Goal: Task Accomplishment & Management: Manage account settings

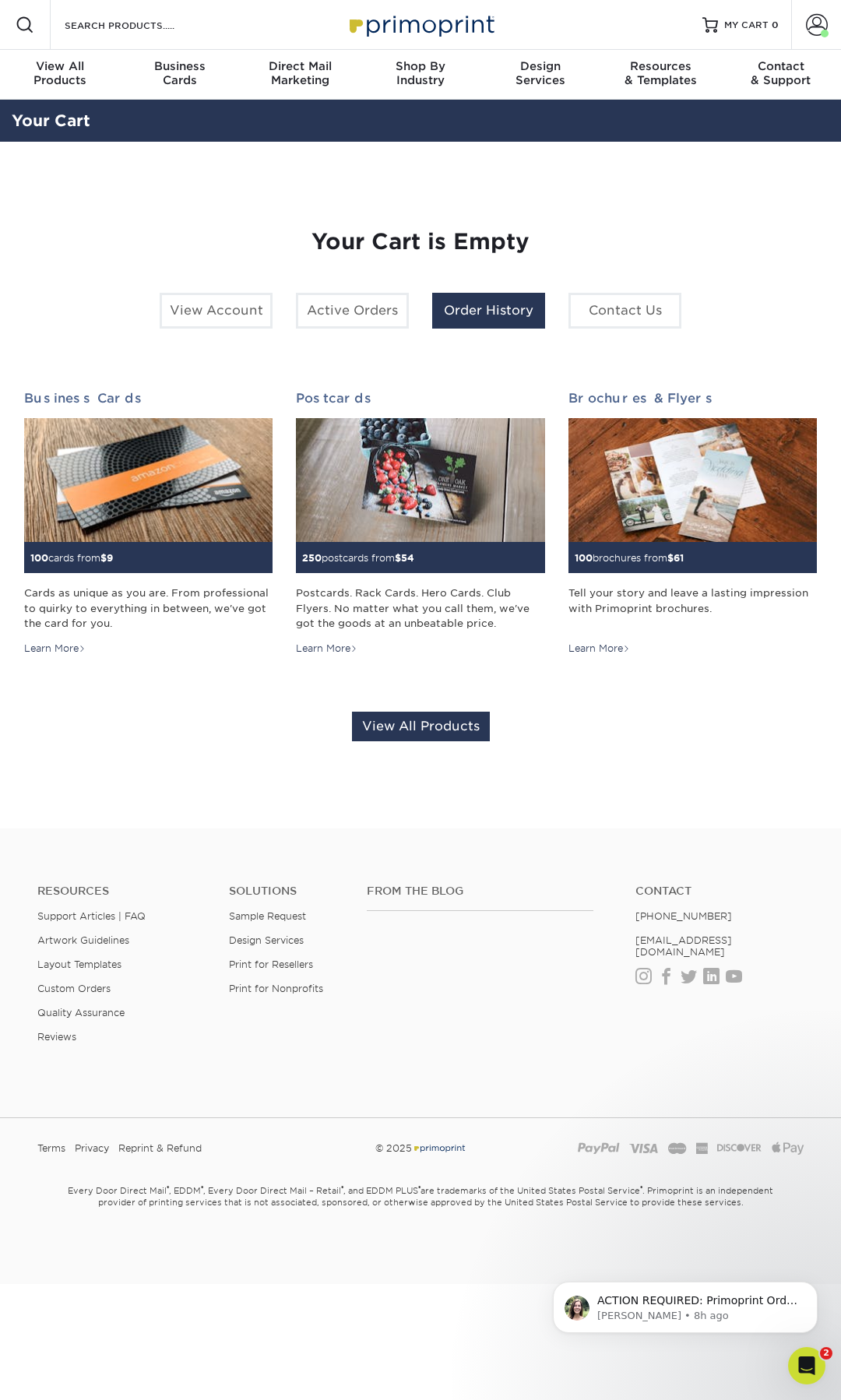
click at [442, 320] on link "Order History" at bounding box center [489, 311] width 113 height 36
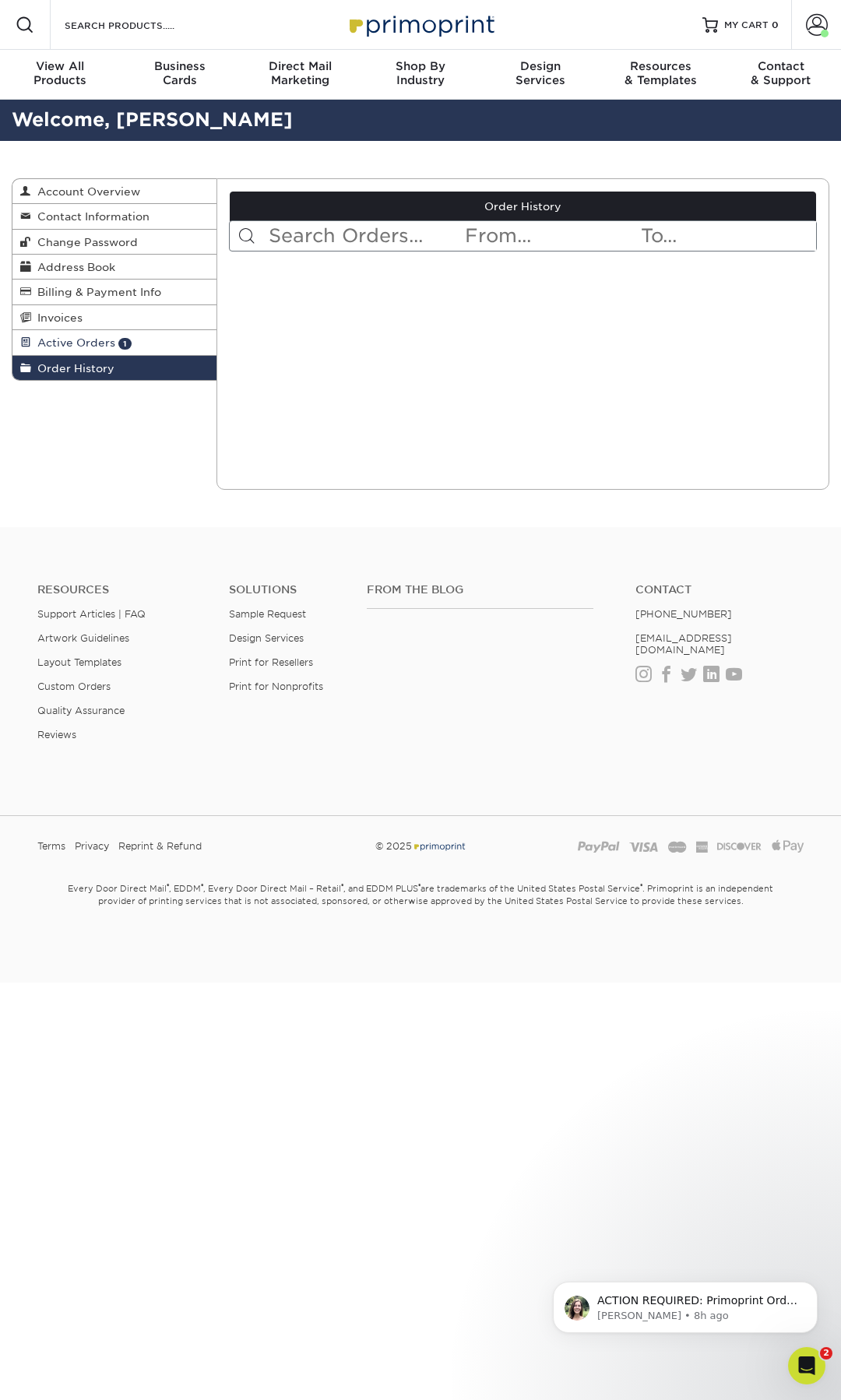
click at [134, 352] on link "Active Orders 1" at bounding box center [114, 342] width 204 height 25
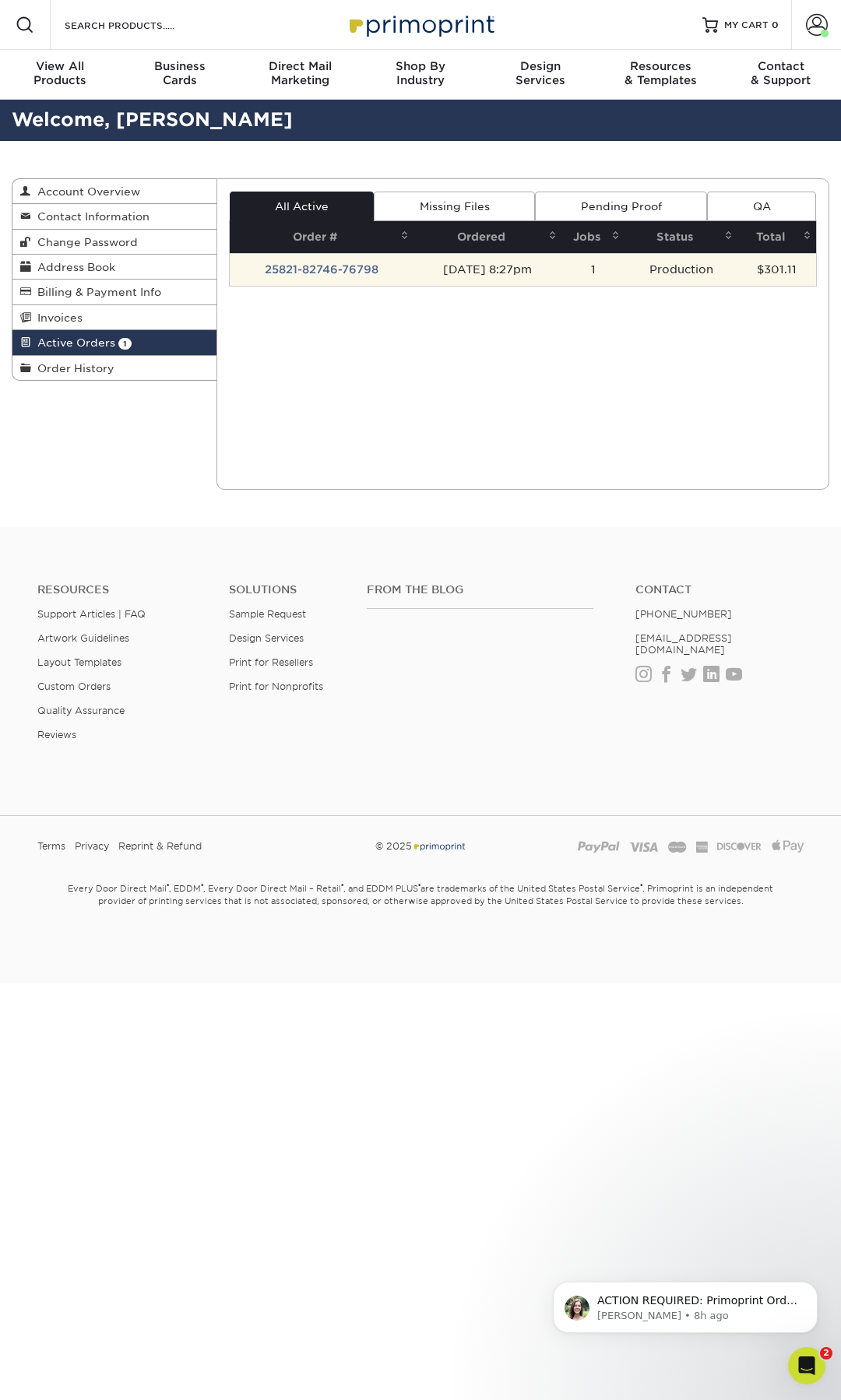
click at [401, 279] on td "25821-82746-76798" at bounding box center [321, 270] width 184 height 33
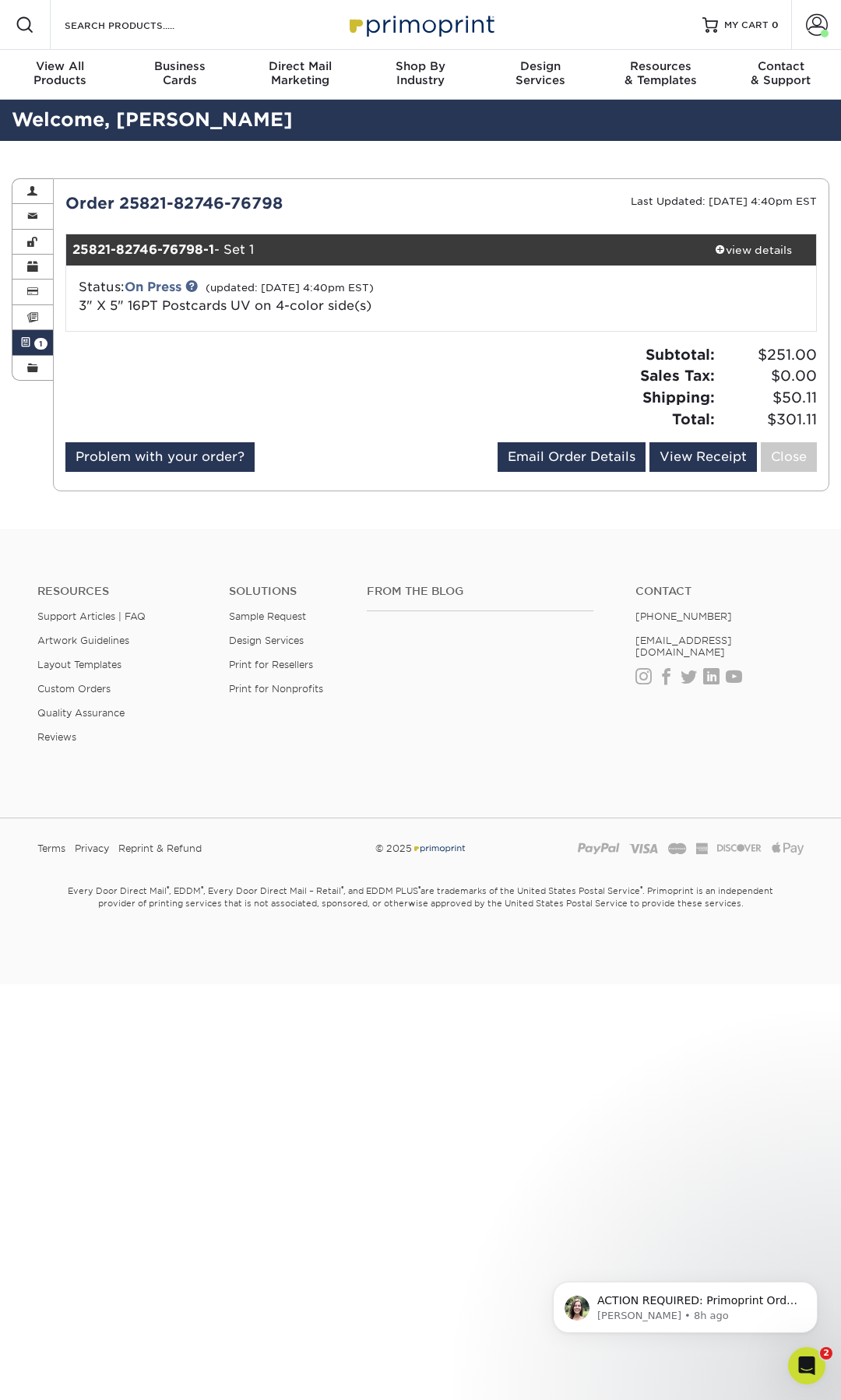
click at [695, 439] on div "Subtotal: $251.00 Sales Tax: $0.00 Shipping: $50.11 Total: $301.11" at bounding box center [441, 393] width 776 height 98
click at [686, 455] on link "View Receipt" at bounding box center [703, 457] width 108 height 29
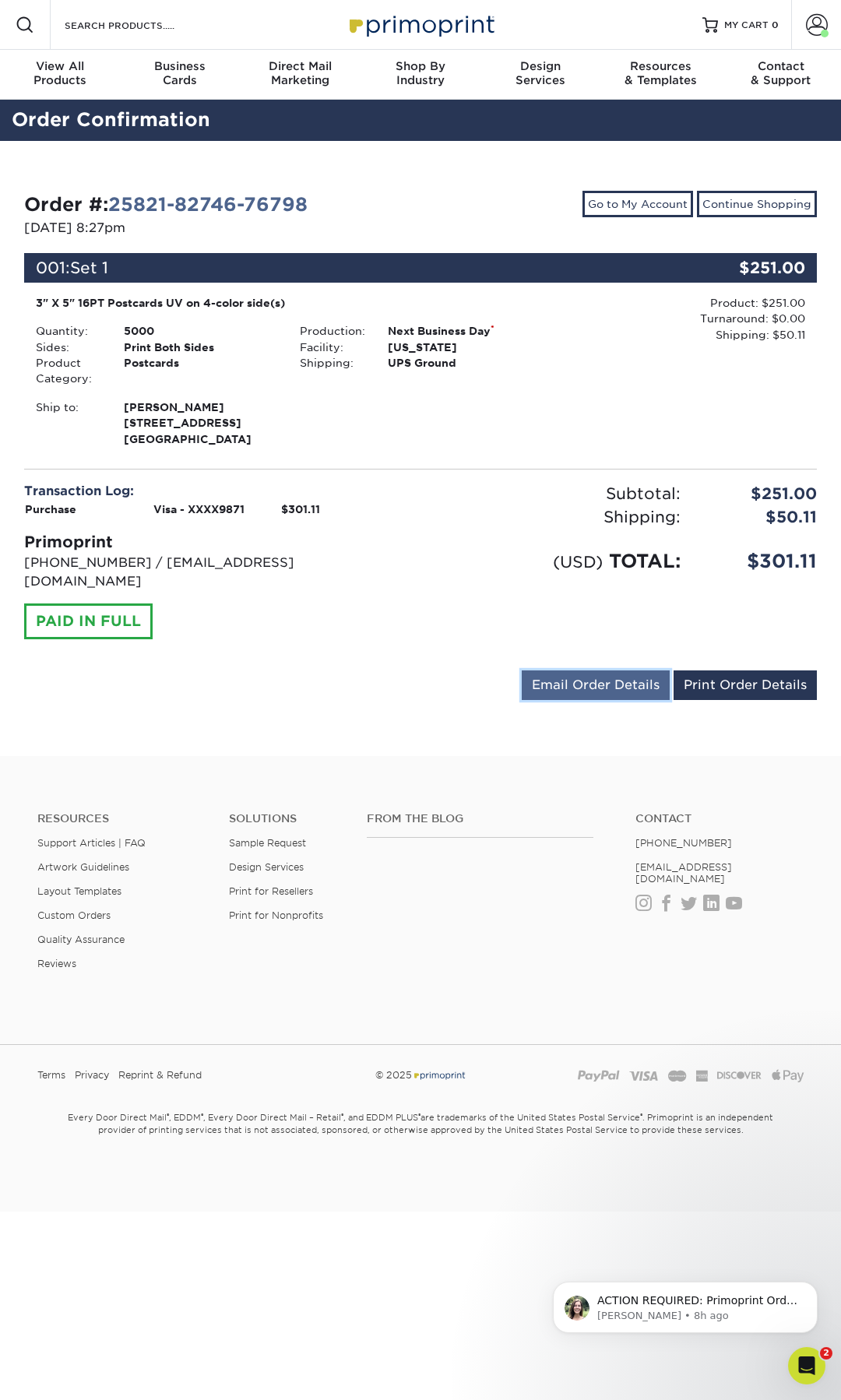
click at [643, 672] on link "Email Order Details" at bounding box center [595, 685] width 148 height 29
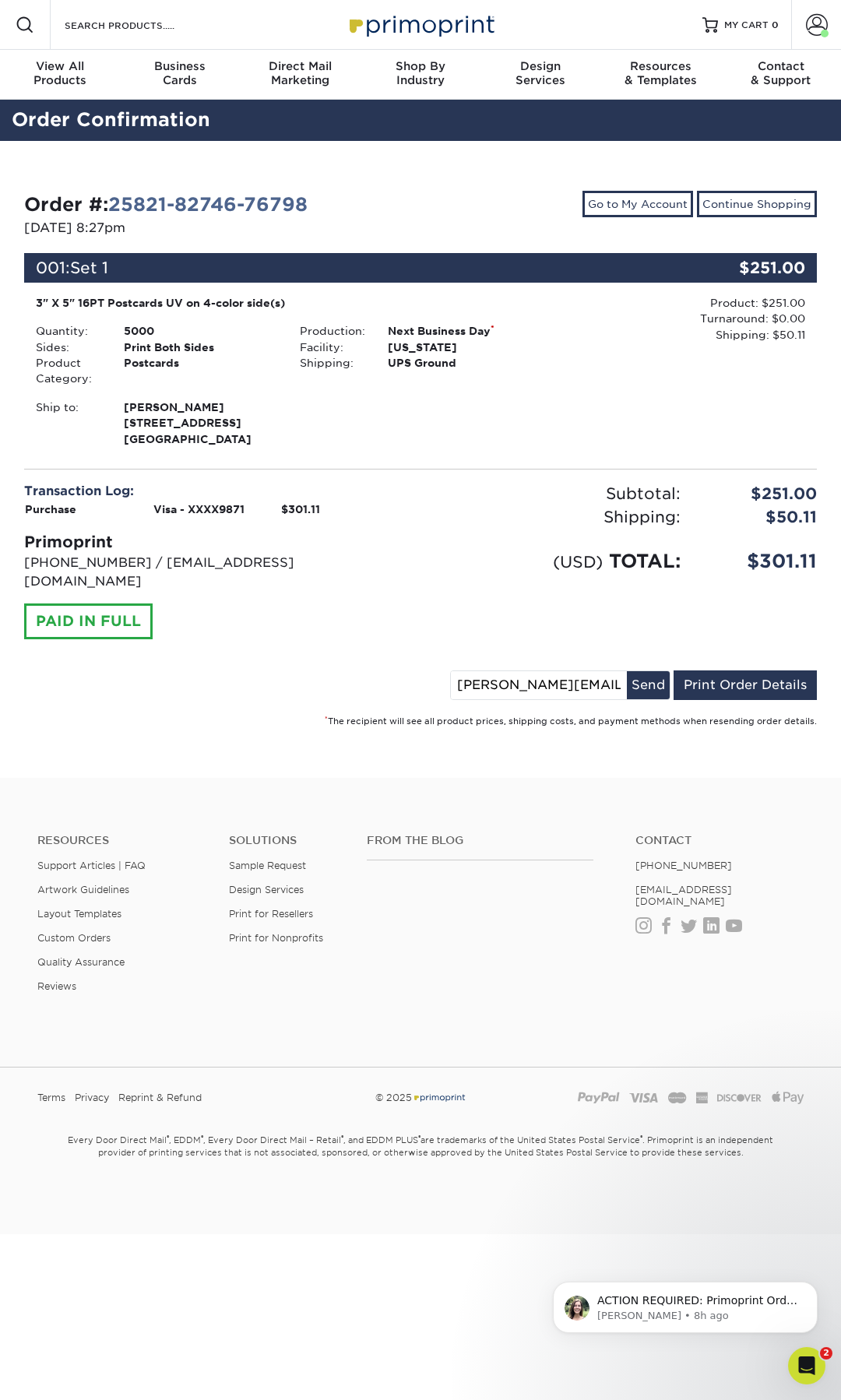
click at [564, 688] on div "Order #: 25821-82746-76798 [DATE] 8:27pm Go to My Account Continue Shopping 001…" at bounding box center [420, 459] width 793 height 538
click at [577, 671] on input "[PERSON_NAME][EMAIL_ADDRESS][PERSON_NAME][DOMAIN_NAME]" at bounding box center [539, 685] width 176 height 28
click at [595, 675] on input "[PERSON_NAME][EMAIL_ADDRESS][PERSON_NAME][DOMAIN_NAME]" at bounding box center [539, 685] width 176 height 28
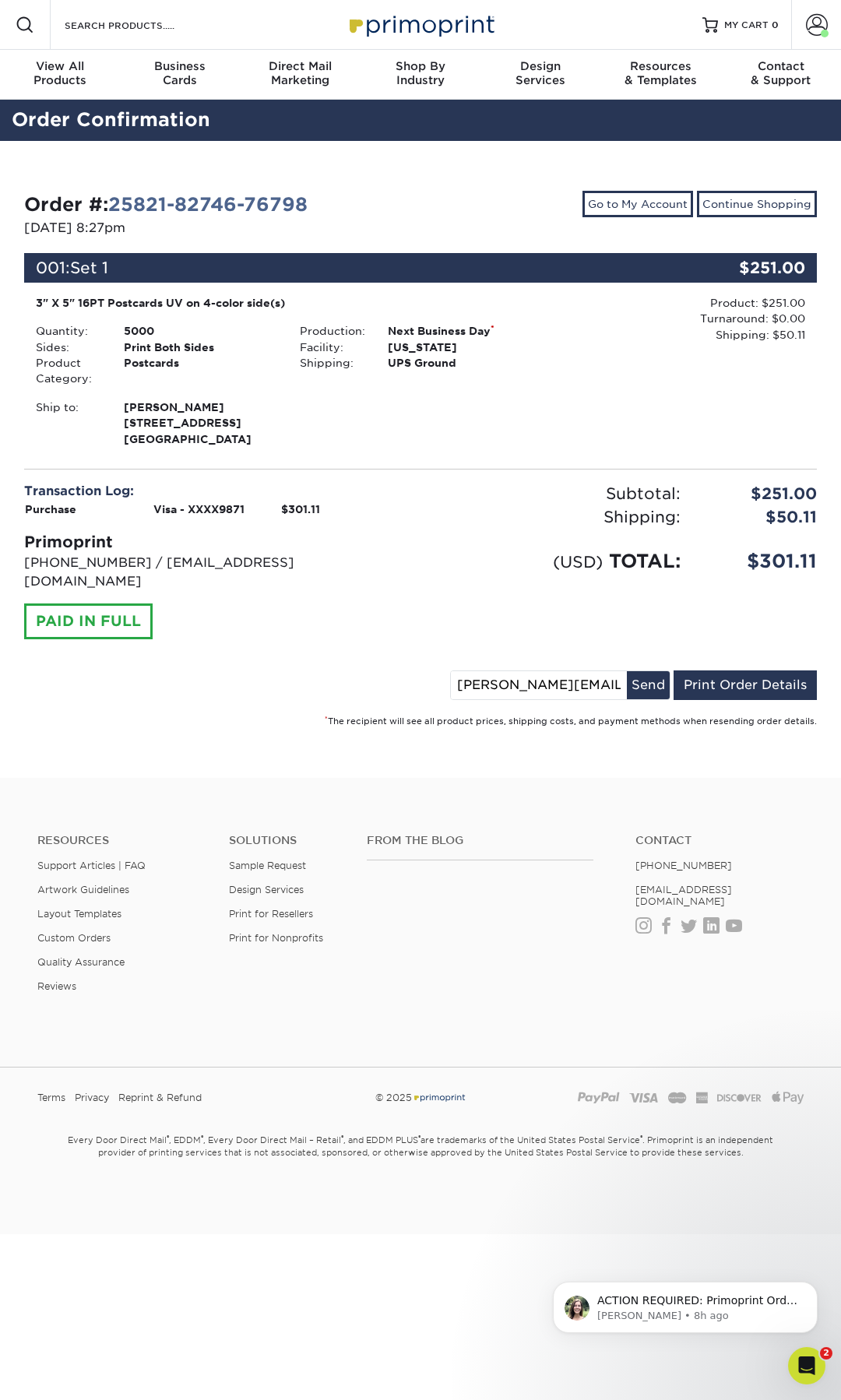
click at [595, 675] on input "[PERSON_NAME][EMAIL_ADDRESS][PERSON_NAME][DOMAIN_NAME]" at bounding box center [539, 685] width 176 height 28
click at [595, 673] on input "[PERSON_NAME][EMAIL_ADDRESS][PERSON_NAME][DOMAIN_NAME]" at bounding box center [539, 685] width 176 height 28
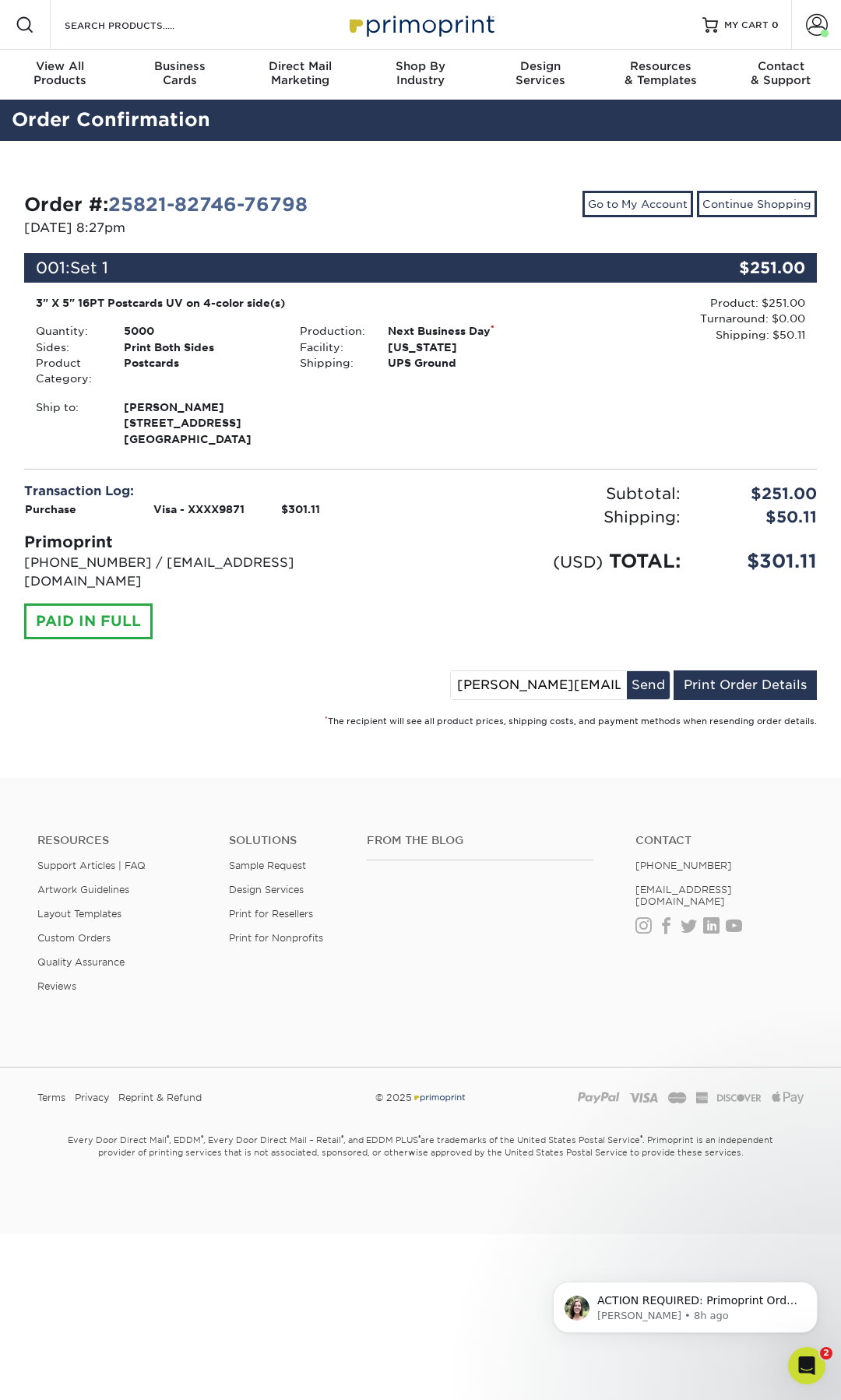
paste input "neilchelliah"
type input "[EMAIL_ADDRESS][DOMAIN_NAME]"
click at [645, 671] on button "Send" at bounding box center [648, 685] width 43 height 28
click at [533, 671] on input "[EMAIL_ADDRESS][DOMAIN_NAME]" at bounding box center [486, 685] width 176 height 28
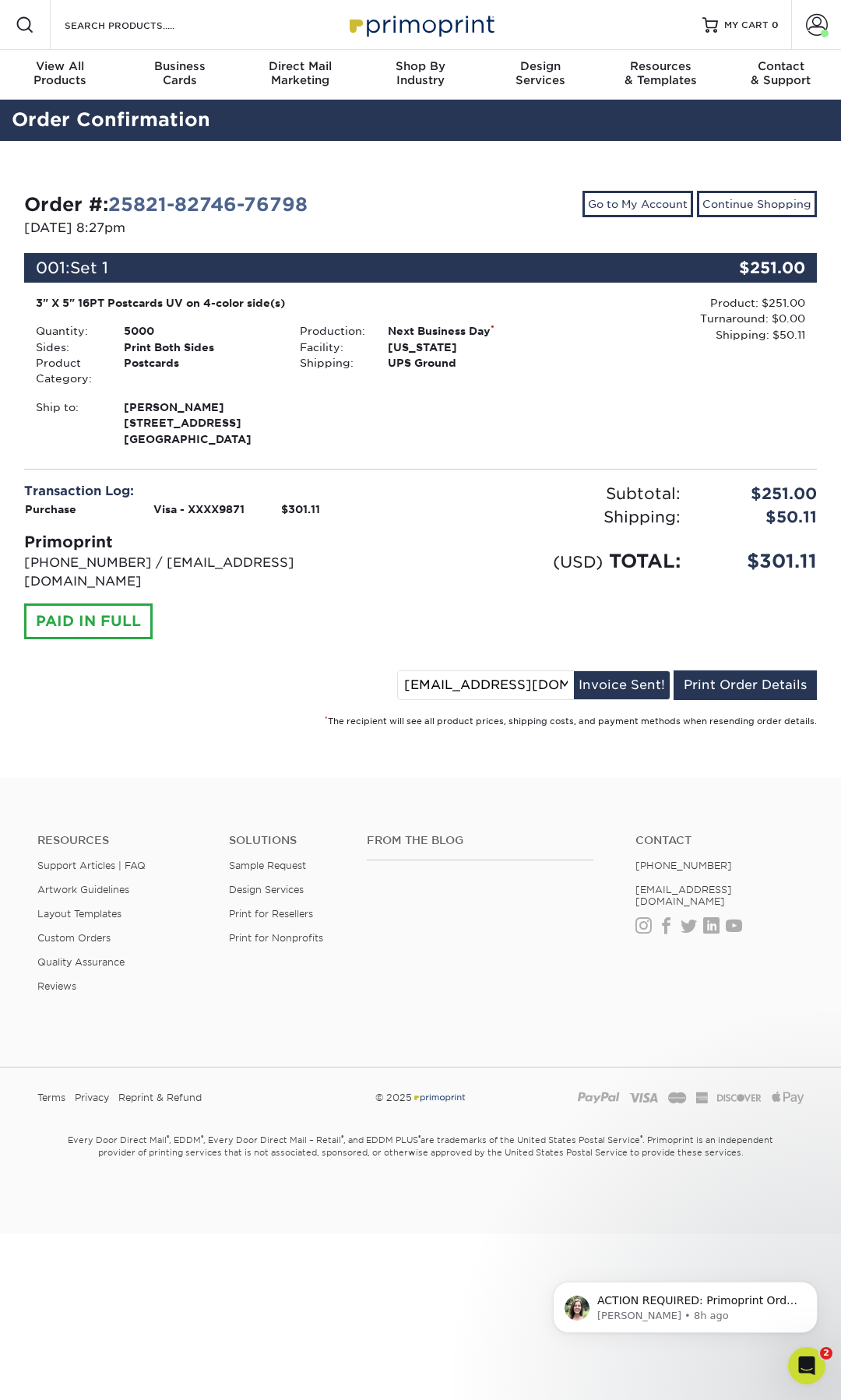
click at [533, 671] on input "[EMAIL_ADDRESS][DOMAIN_NAME]" at bounding box center [486, 685] width 176 height 28
